Goal: Task Accomplishment & Management: Use online tool/utility

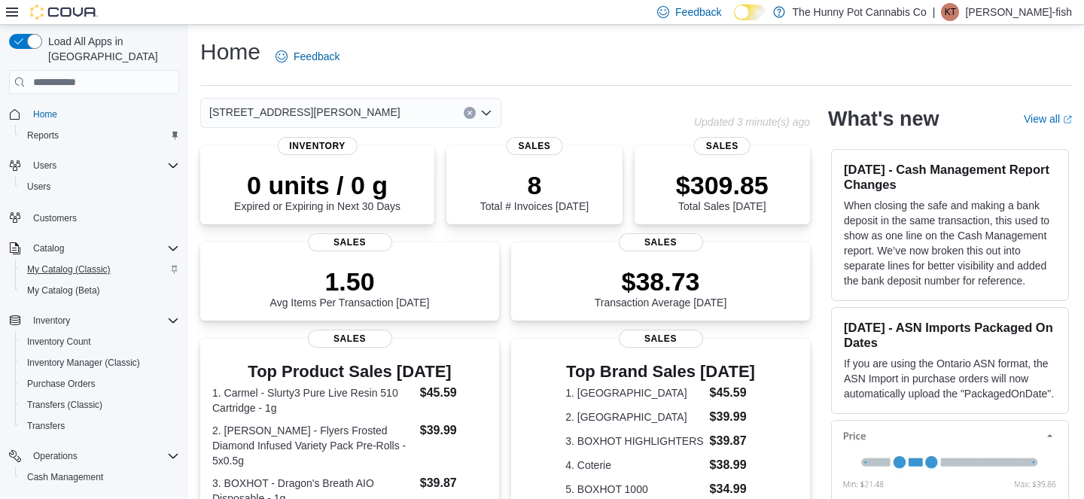
scroll to position [89, 0]
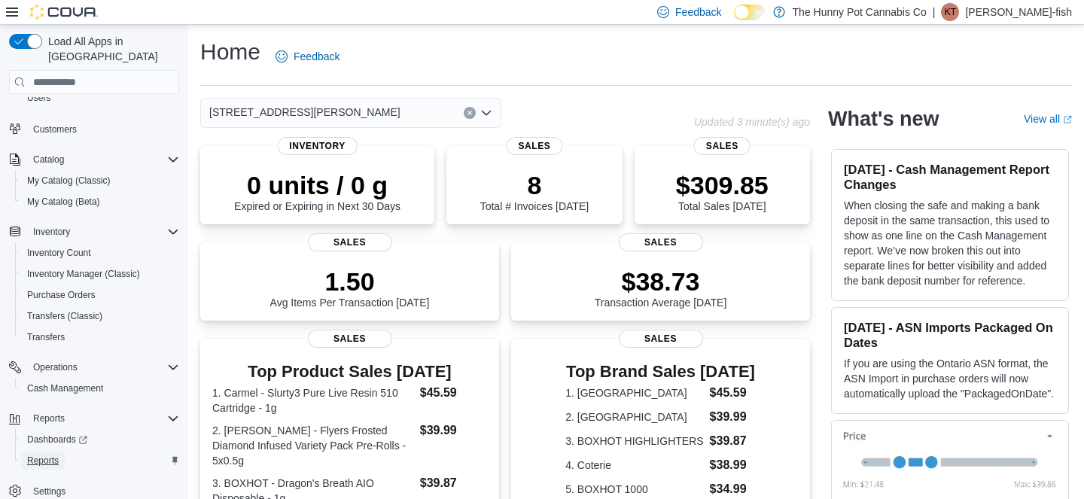
click at [40, 455] on span "Reports" at bounding box center [43, 461] width 32 height 12
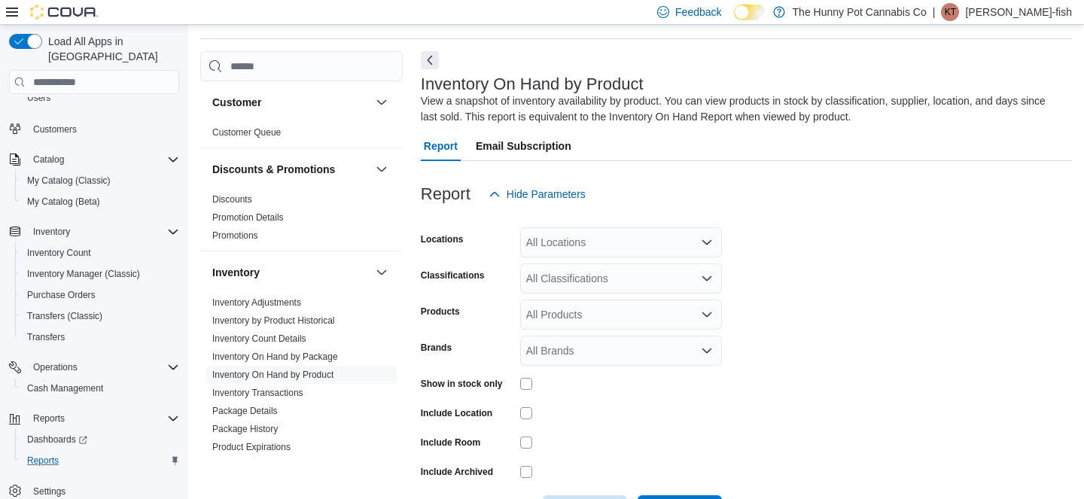
scroll to position [50, 0]
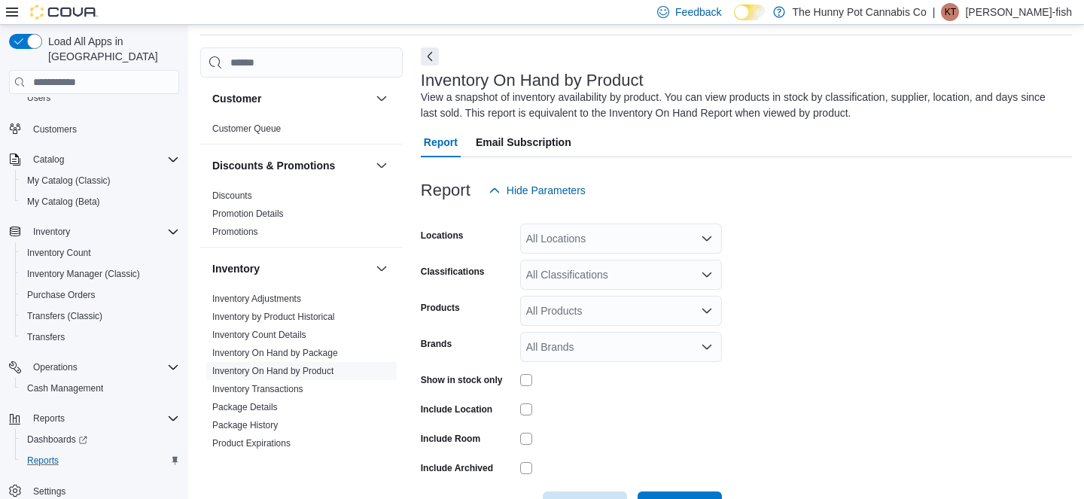
click at [565, 236] on div "All Locations" at bounding box center [621, 239] width 202 height 30
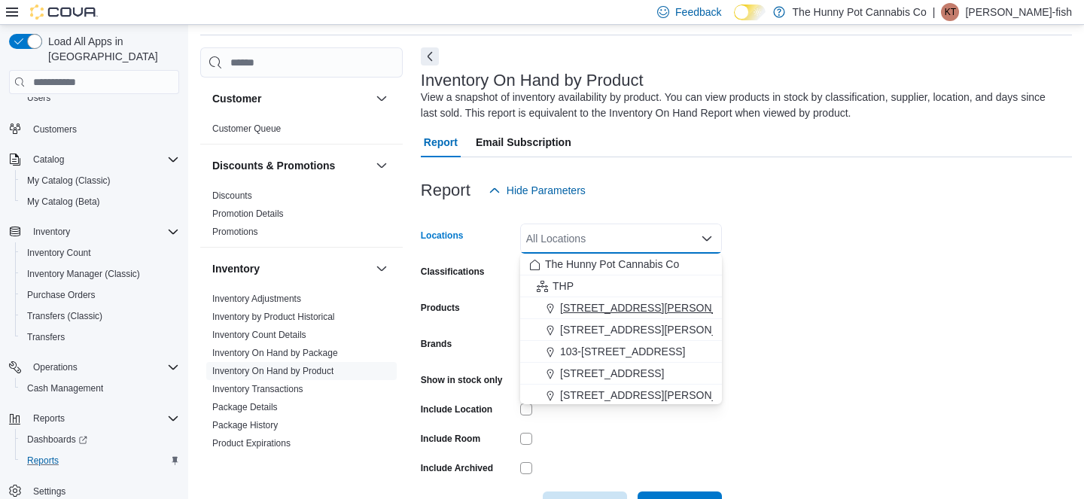
click at [580, 306] on span "100 Jamieson Pkwy" at bounding box center [655, 307] width 191 height 15
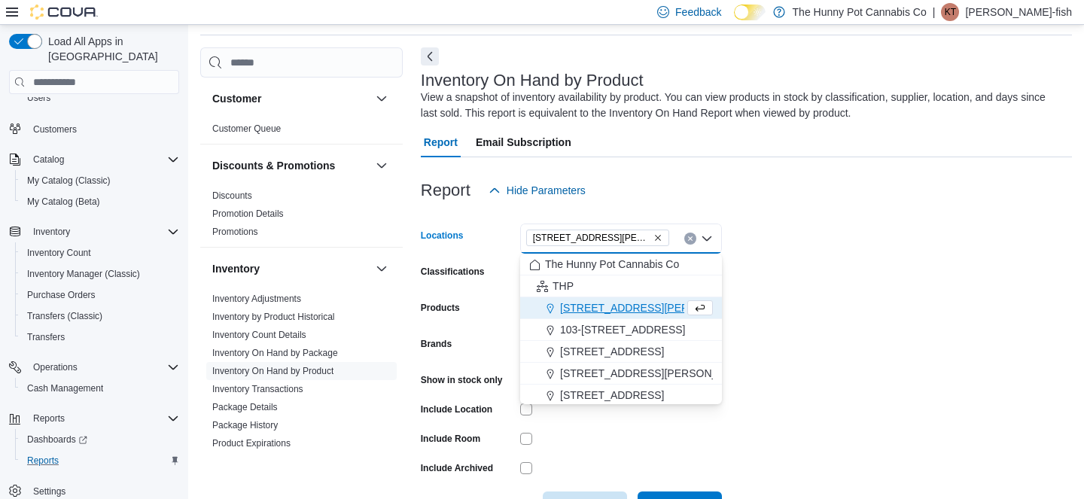
click at [793, 253] on form "Locations 100 Jamieson Pkwy Combo box. Selected. 100 Jamieson Pkwy. Press Backs…" at bounding box center [746, 364] width 651 height 316
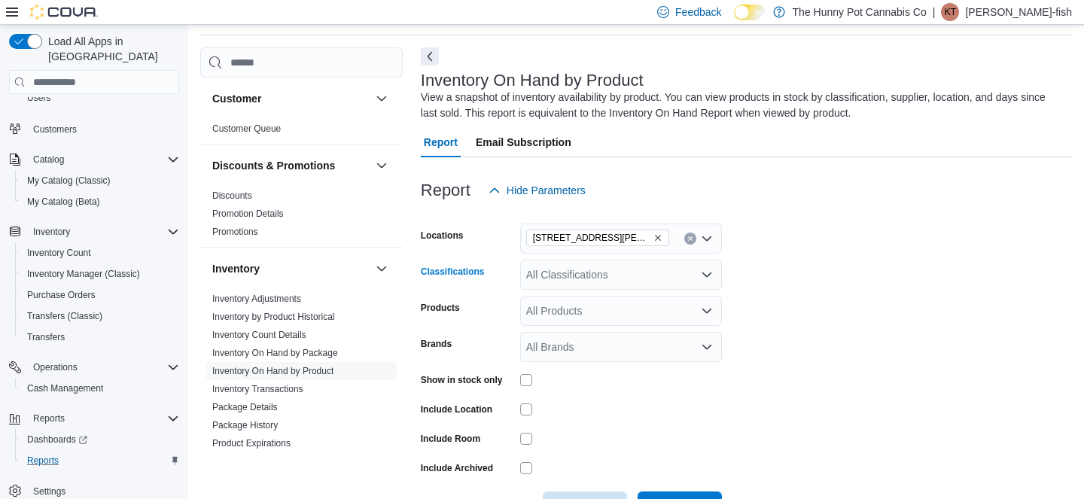
click at [629, 276] on div "All Classifications" at bounding box center [621, 275] width 202 height 30
type input "****"
click at [626, 297] on div "Bongs" at bounding box center [621, 300] width 184 height 15
type input "*"
type input "***"
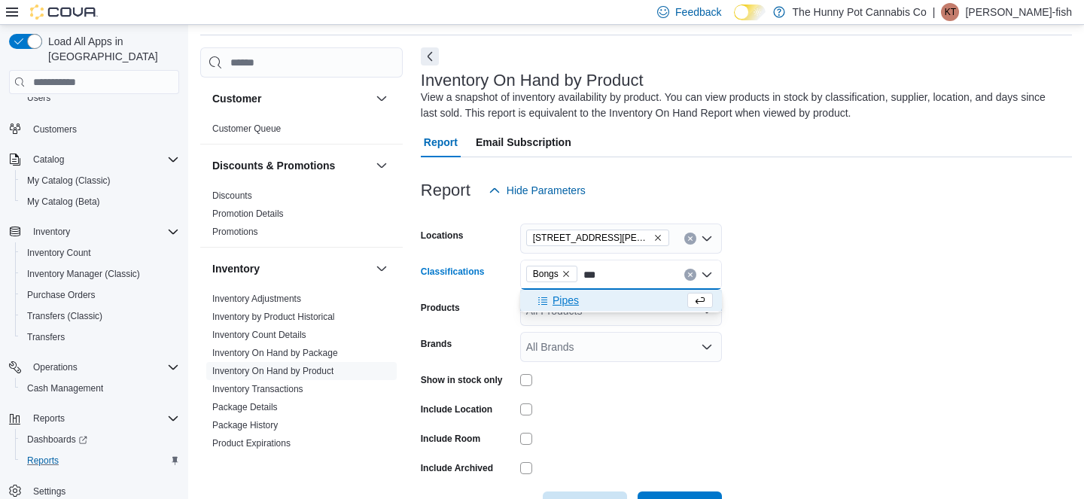
click at [609, 300] on div "Pipes" at bounding box center [606, 300] width 155 height 15
type input "**"
click at [623, 303] on div "Dabs" at bounding box center [606, 300] width 155 height 15
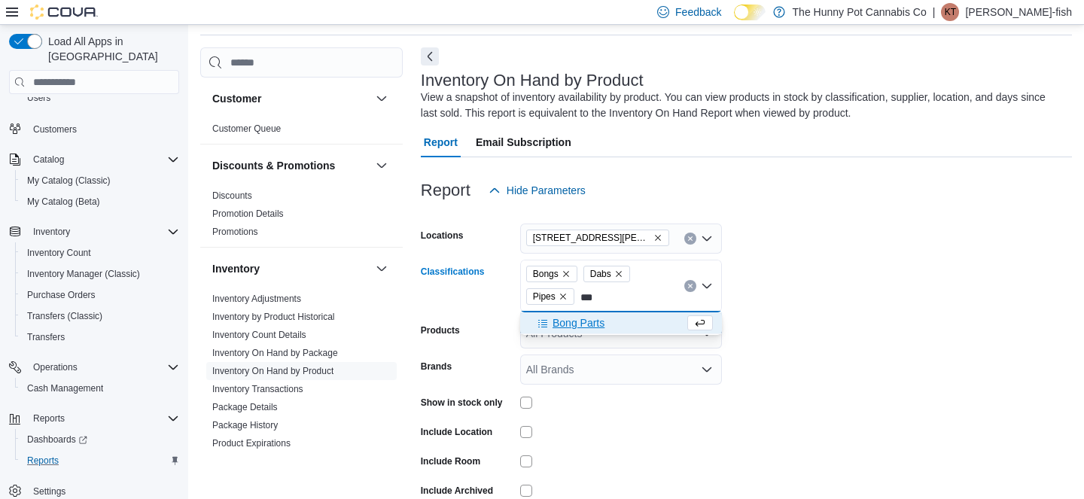
type input "***"
click at [604, 323] on span "Bong Parts" at bounding box center [579, 322] width 52 height 15
type input "***"
click at [577, 323] on span "Dab Parts" at bounding box center [576, 322] width 47 height 15
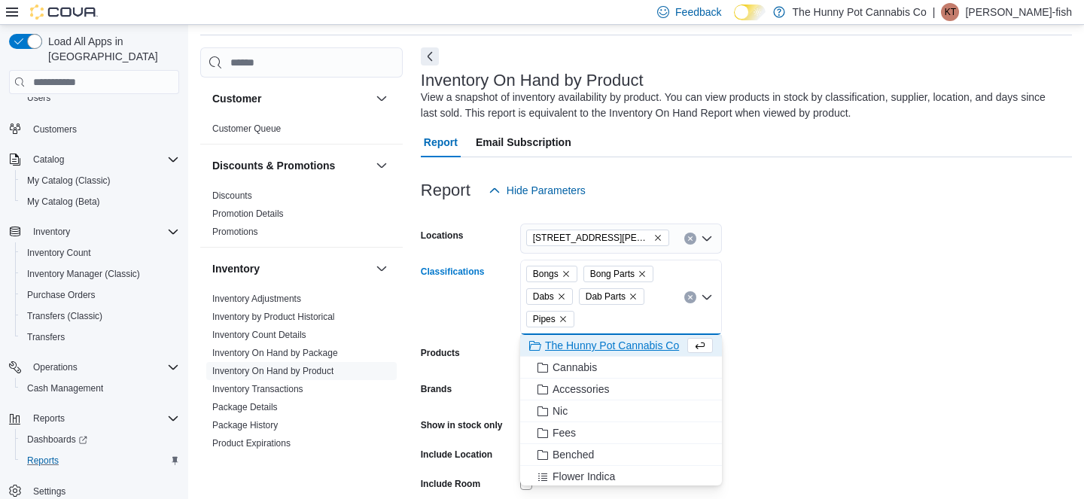
click at [922, 304] on form "Locations 100 Jamieson Pkwy Classifications Bongs Bong Parts Dabs Dab Parts Pip…" at bounding box center [746, 386] width 651 height 361
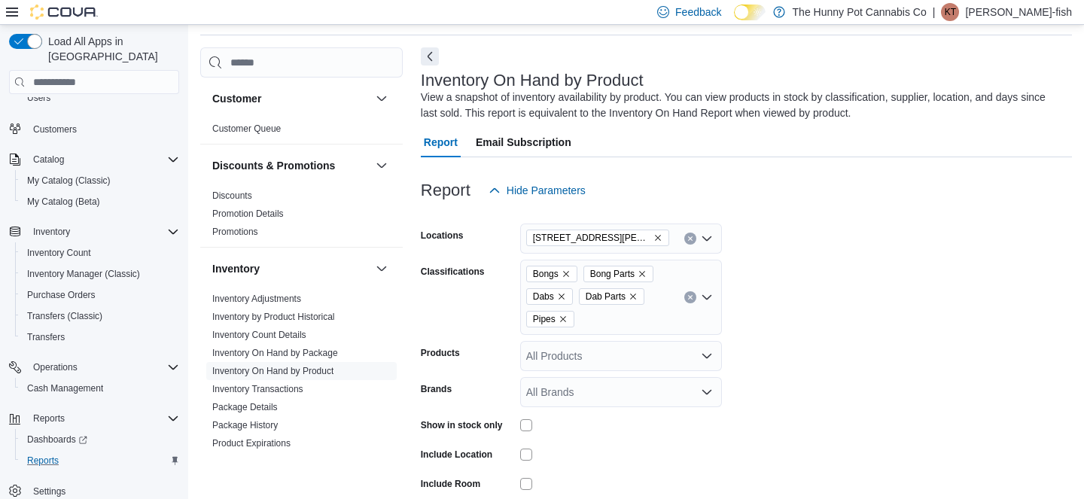
click at [647, 319] on div "Bongs Bong Parts Dabs Dab Parts Pipes" at bounding box center [621, 297] width 202 height 75
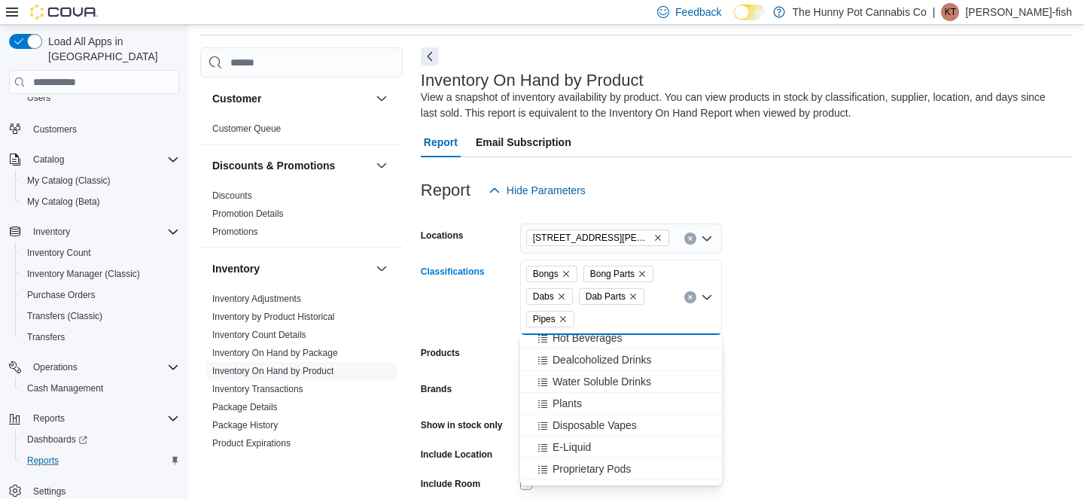
scroll to position [1225, 0]
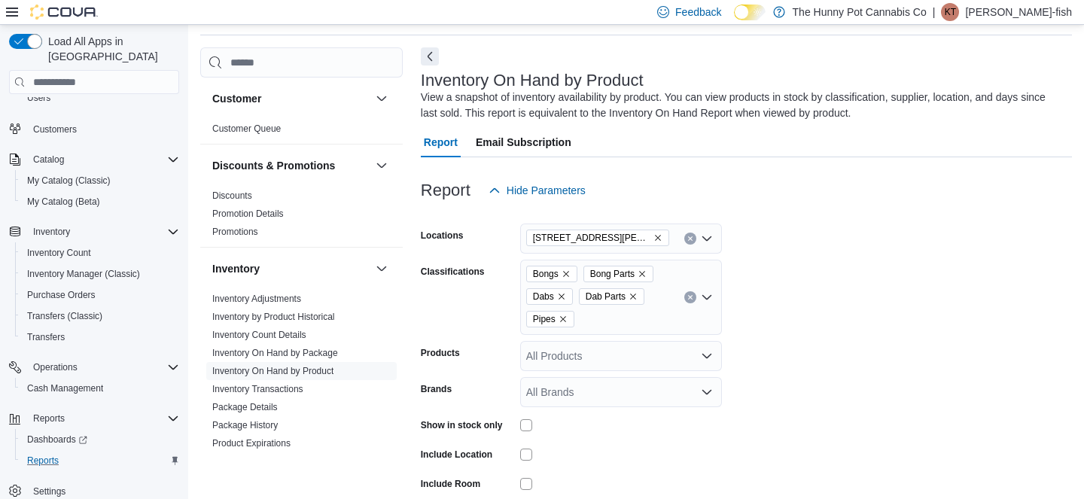
click at [799, 412] on form "Locations 100 Jamieson Pkwy Classifications Bongs Bong Parts Dabs Dab Parts Pip…" at bounding box center [746, 386] width 651 height 361
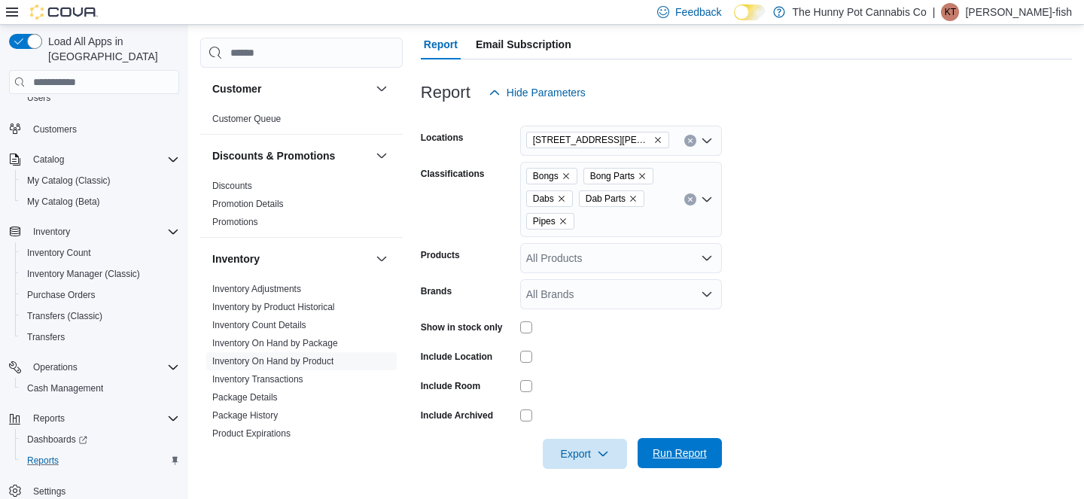
click at [684, 441] on span "Run Report" at bounding box center [680, 453] width 66 height 30
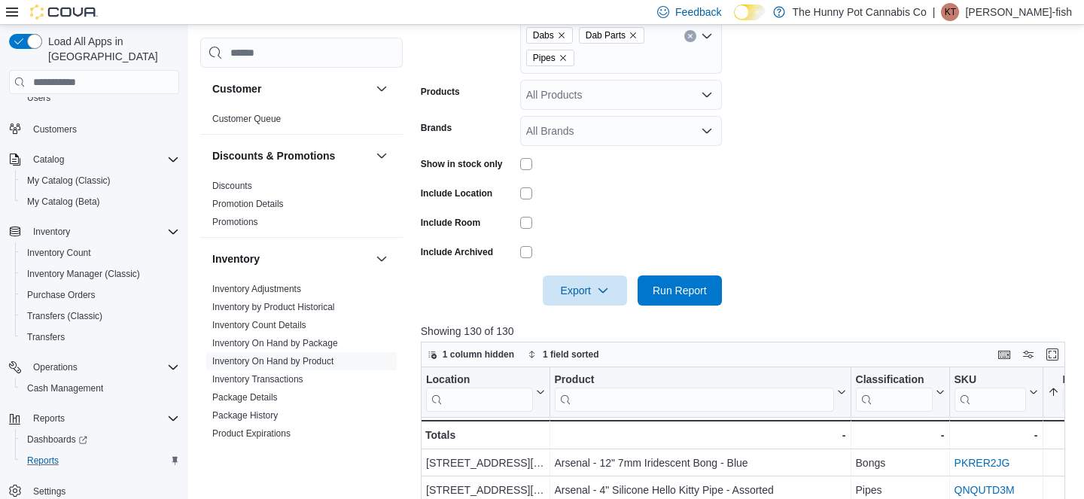
scroll to position [321, 0]
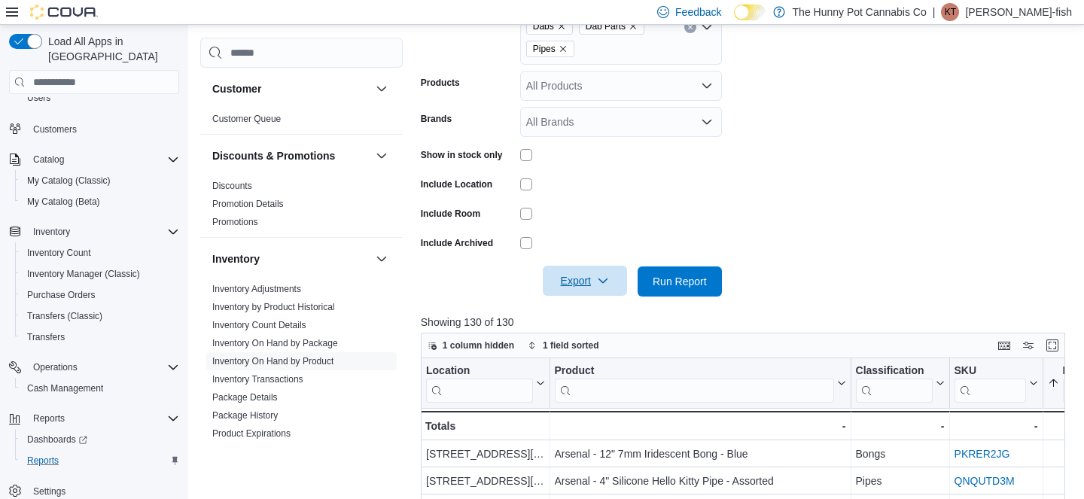
click at [601, 284] on icon "button" at bounding box center [603, 281] width 12 height 12
click at [605, 309] on span "Export to Excel" at bounding box center [586, 312] width 68 height 12
